Goal: Check status: Check status

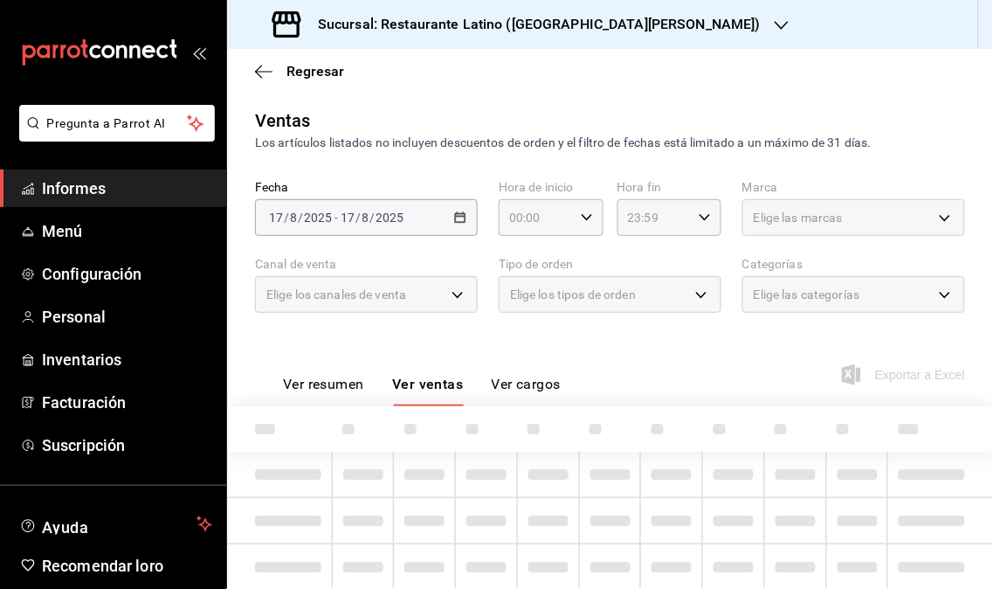
click at [125, 197] on span "Informes" at bounding box center [127, 188] width 170 height 24
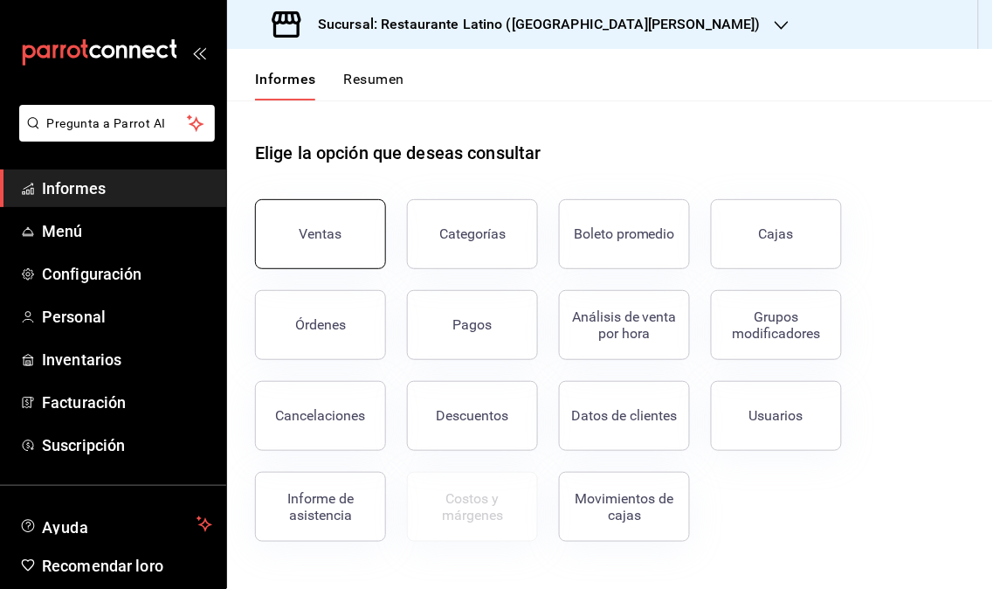
click at [299, 229] on button "Ventas" at bounding box center [320, 234] width 131 height 70
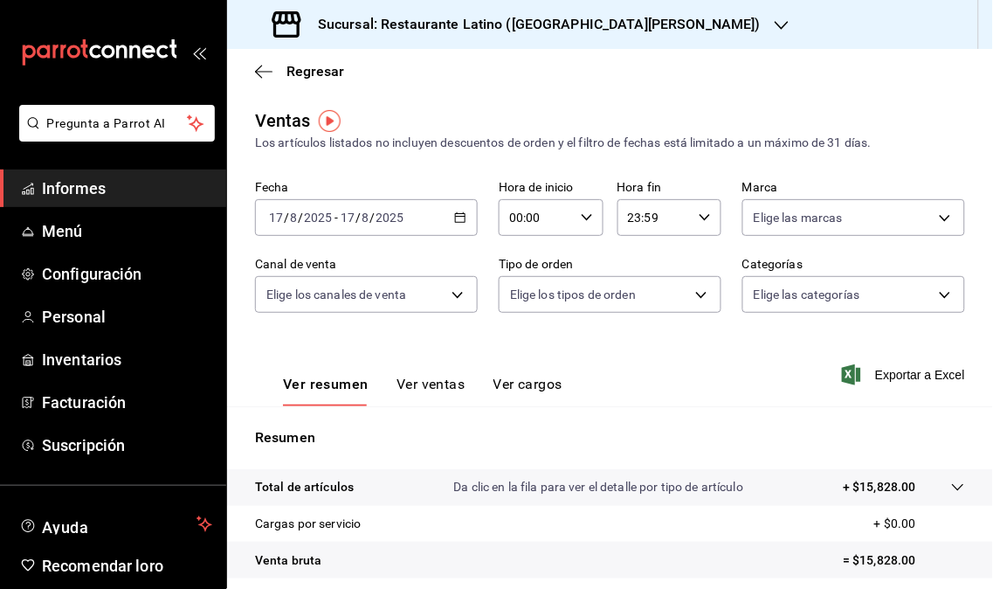
click at [775, 29] on icon "button" at bounding box center [782, 25] width 14 height 14
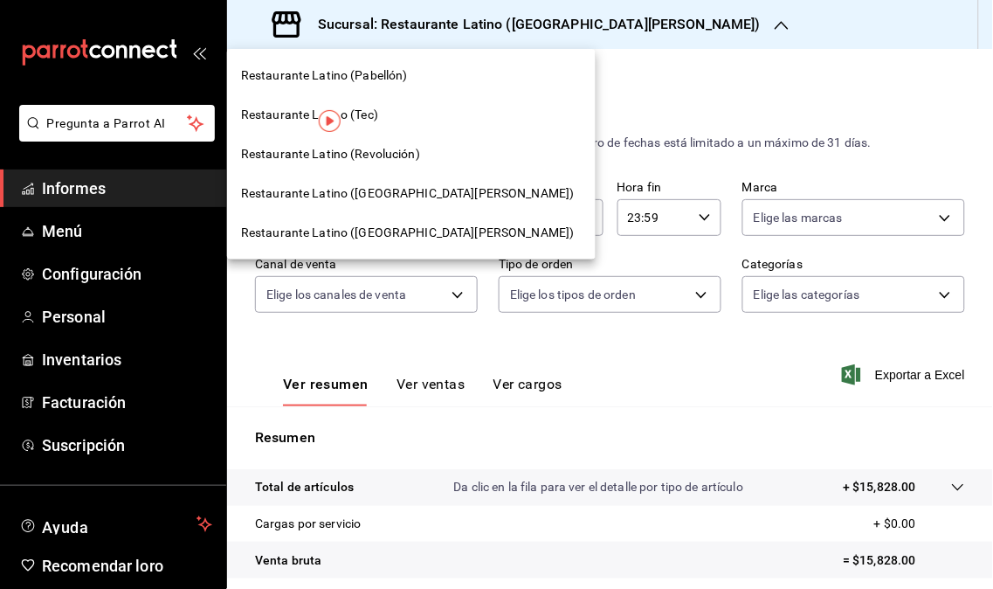
click at [377, 161] on span "Restaurante Latino (Revolución)" at bounding box center [330, 154] width 179 height 18
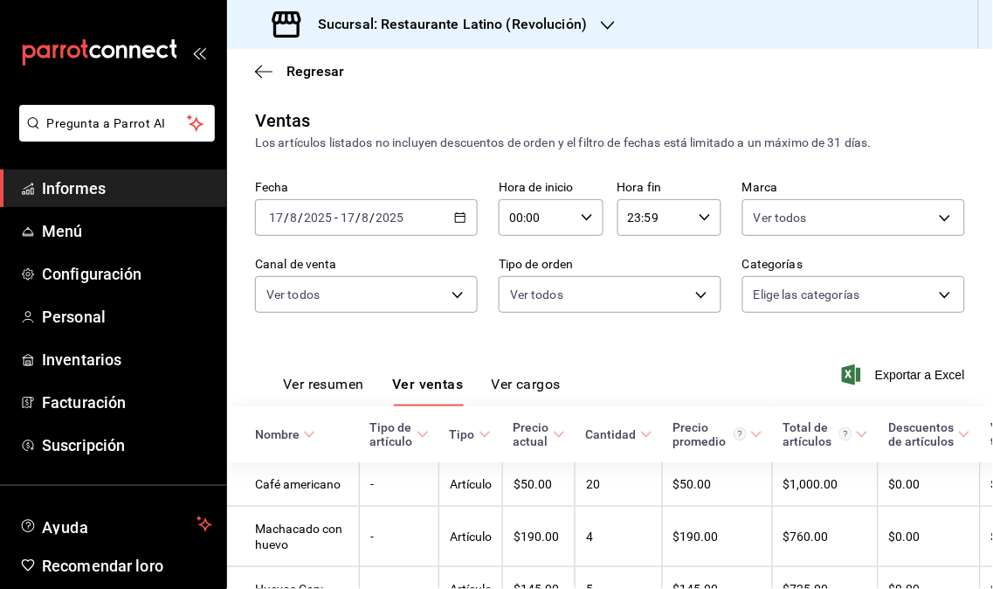
click at [149, 199] on span "Informes" at bounding box center [127, 188] width 170 height 24
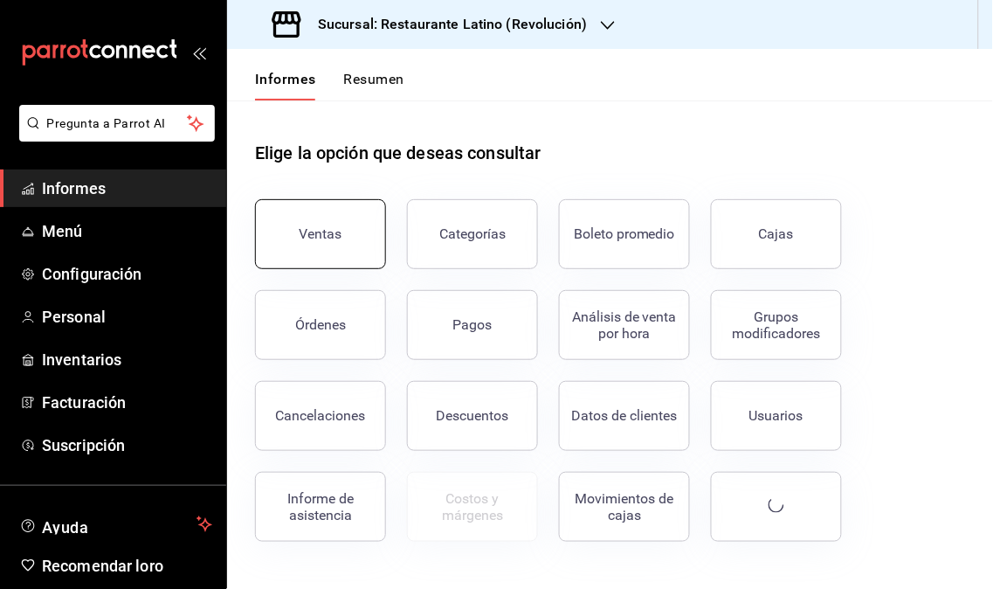
click at [319, 249] on button "Ventas" at bounding box center [320, 234] width 131 height 70
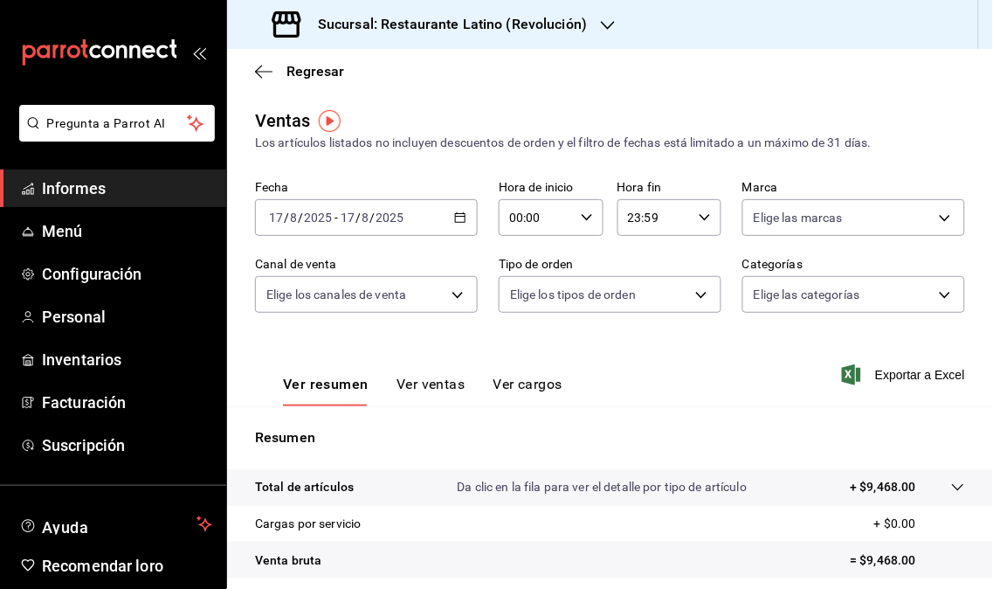
click at [601, 31] on div at bounding box center [608, 25] width 14 height 18
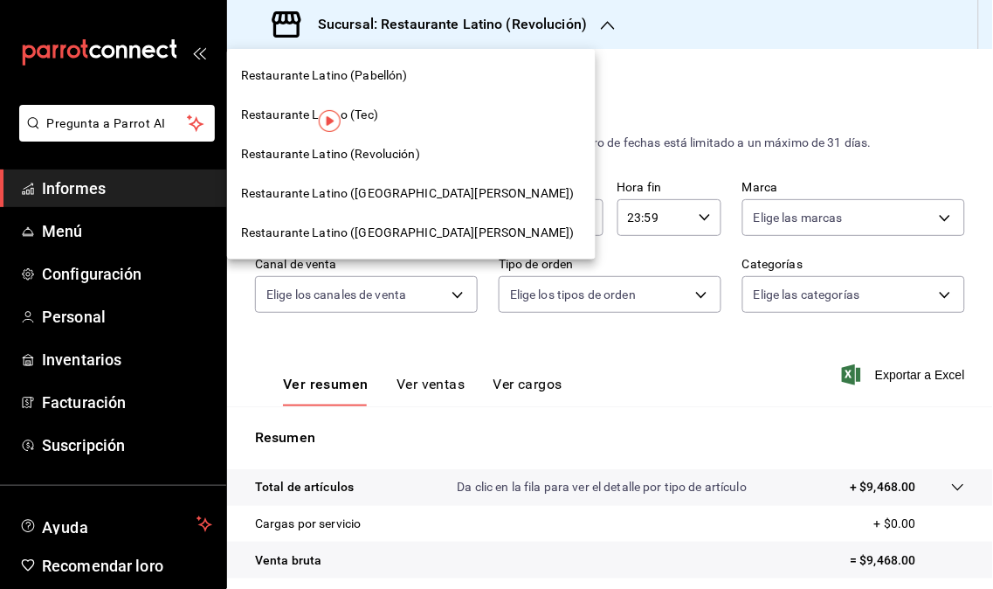
click at [428, 197] on font "Restaurante Latino ([GEOGRAPHIC_DATA][PERSON_NAME])" at bounding box center [408, 193] width 334 height 14
